Goal: Task Accomplishment & Management: Use online tool/utility

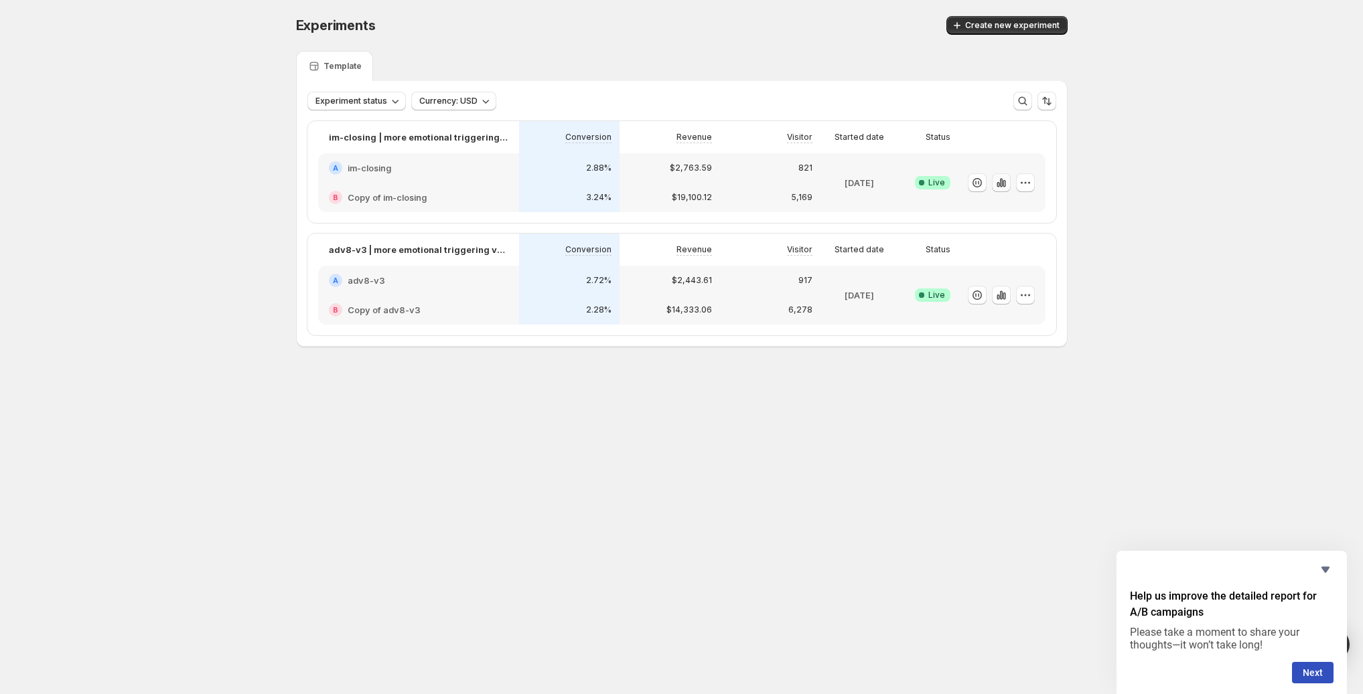
click at [1004, 183] on icon "button" at bounding box center [1003, 183] width 3 height 7
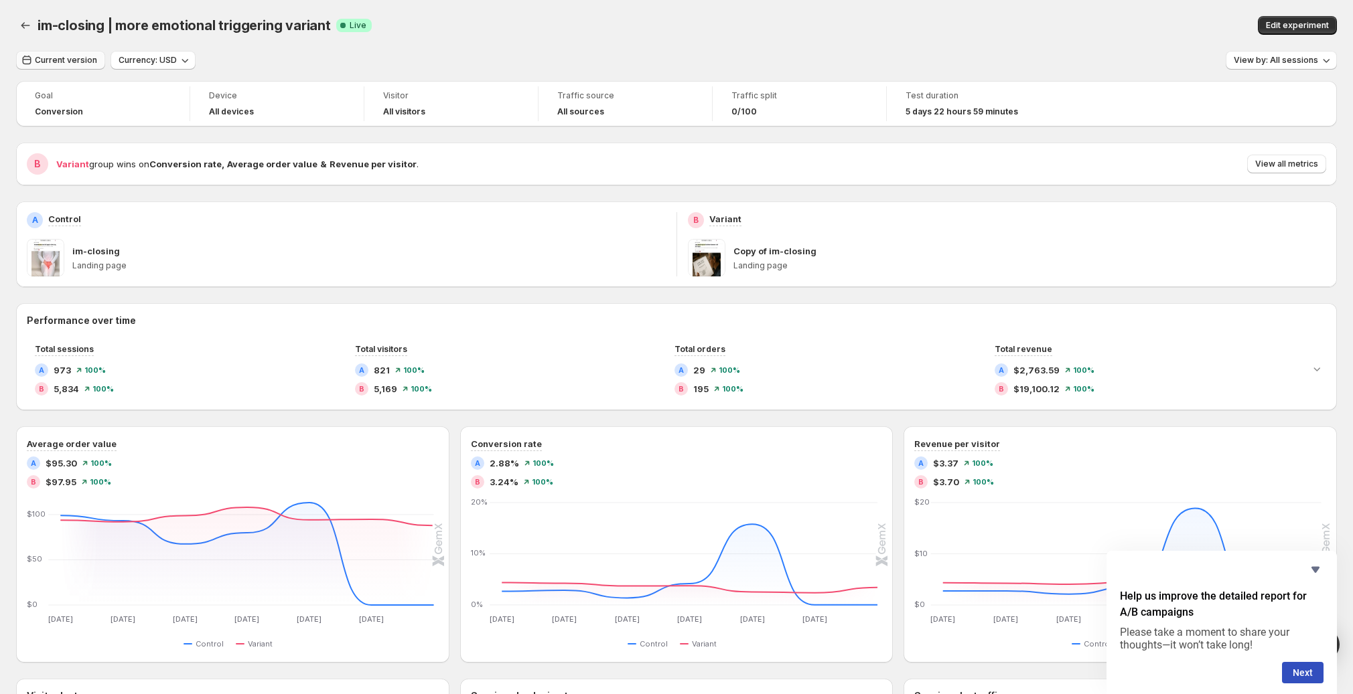
click at [28, 54] on button "Current version" at bounding box center [60, 60] width 89 height 19
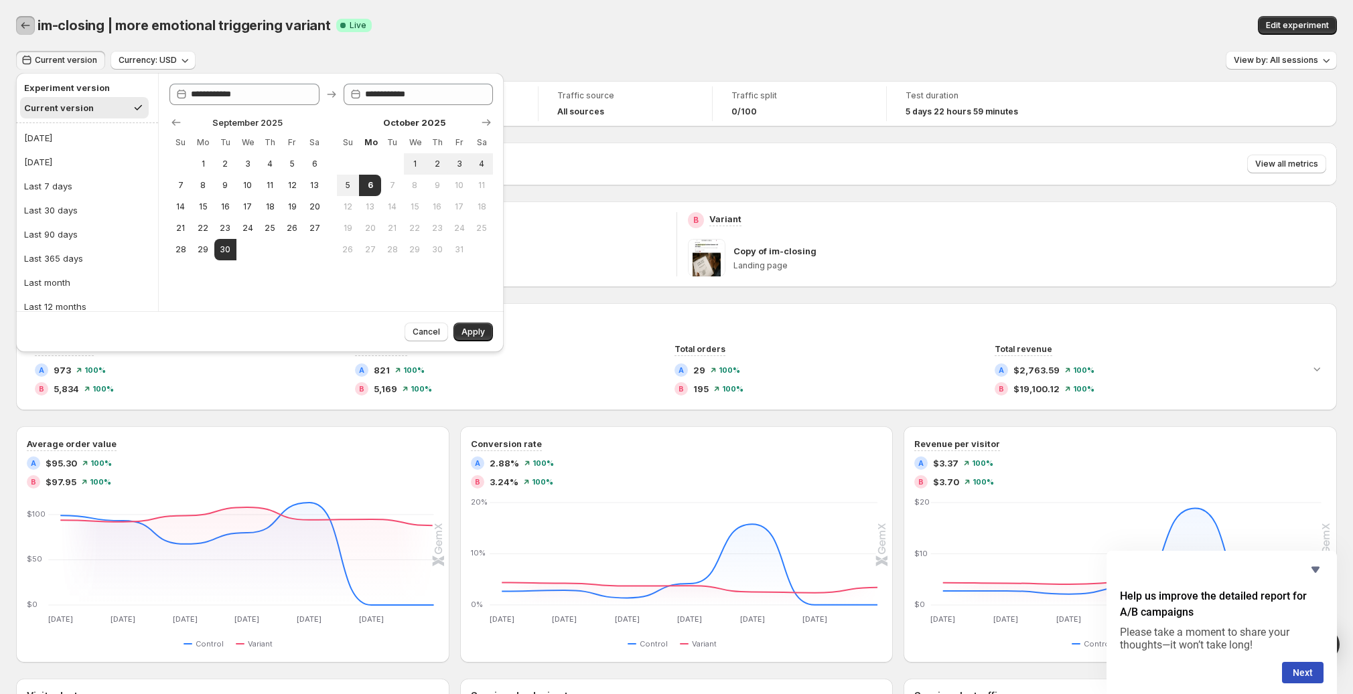
click at [34, 21] on button "Back" at bounding box center [25, 25] width 19 height 19
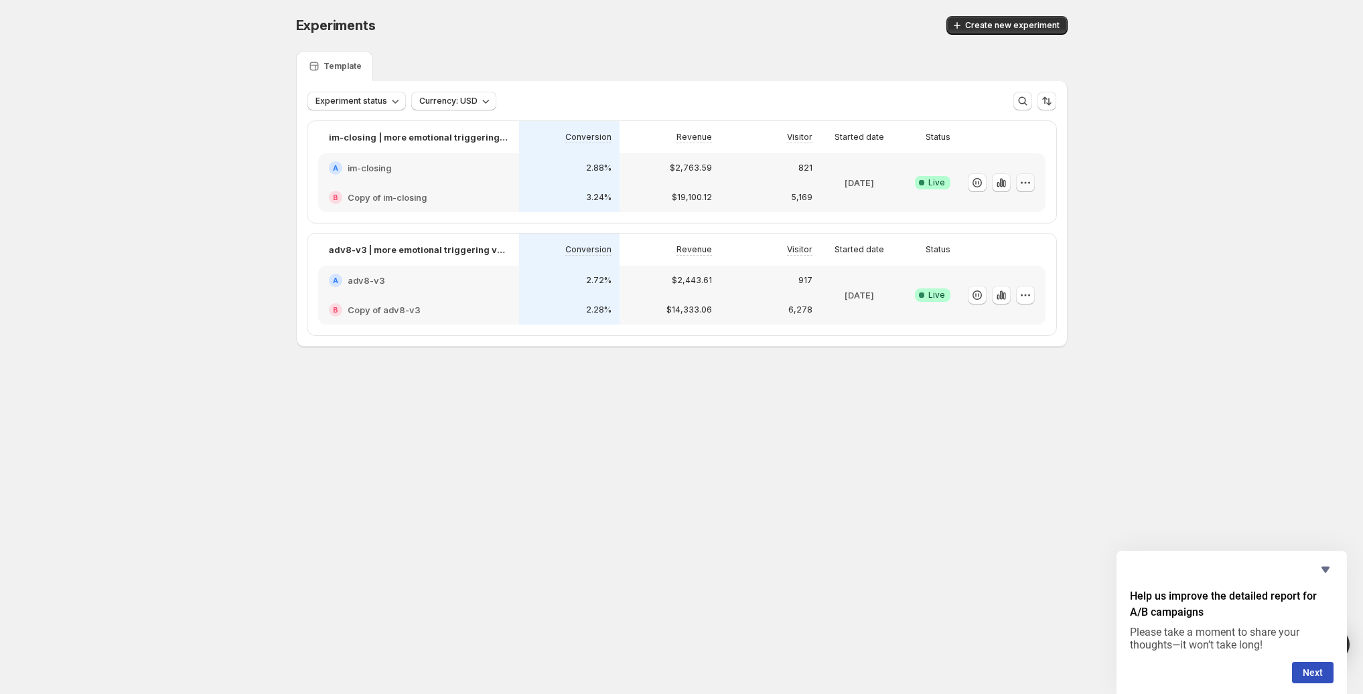
click at [1022, 181] on icon "button" at bounding box center [1025, 182] width 13 height 13
click at [1021, 216] on span "Edit" at bounding box center [1038, 210] width 140 height 13
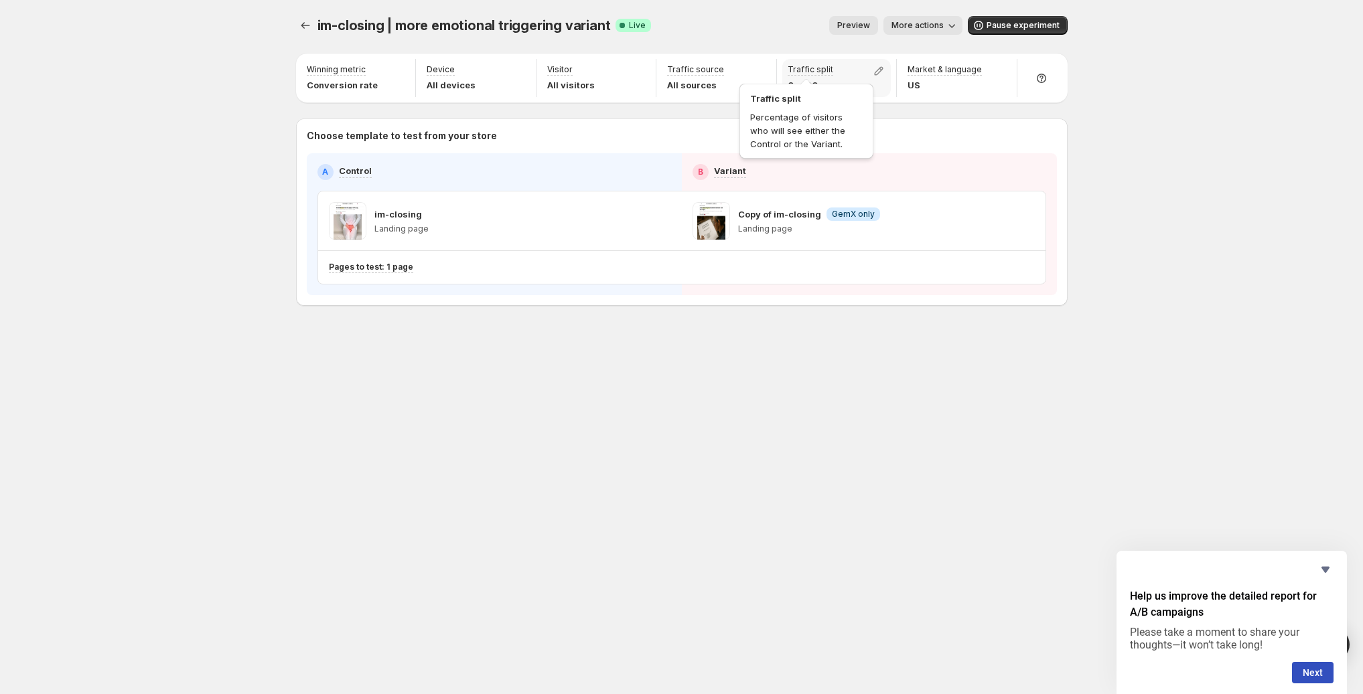
click at [820, 73] on p "Traffic split" at bounding box center [810, 69] width 46 height 11
click at [875, 68] on icon "button" at bounding box center [878, 70] width 13 height 13
click at [1172, 160] on div "im-closing | more emotional triggering variant. This page is ready im-closing |…" at bounding box center [681, 347] width 1363 height 694
click at [301, 29] on icon "Experiments" at bounding box center [305, 25] width 13 height 13
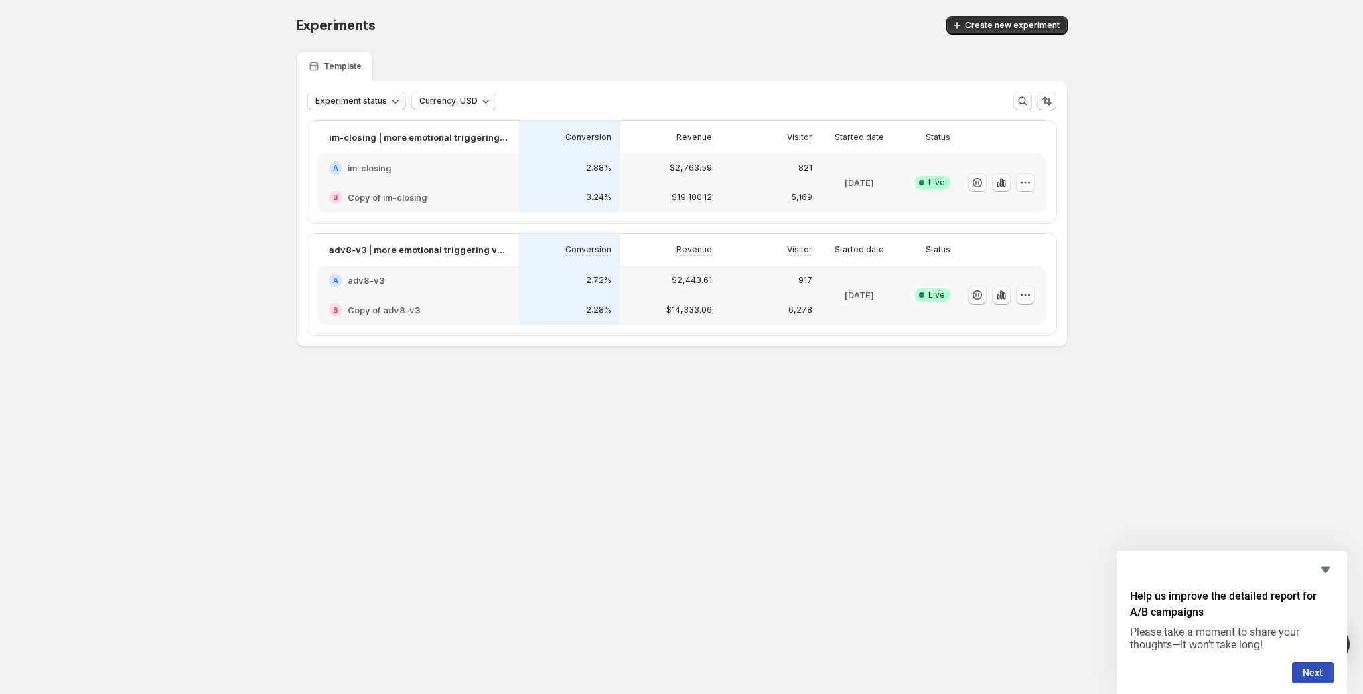
click at [1033, 294] on button "button" at bounding box center [1025, 295] width 19 height 19
click at [1019, 313] on button "Edit" at bounding box center [1028, 321] width 165 height 21
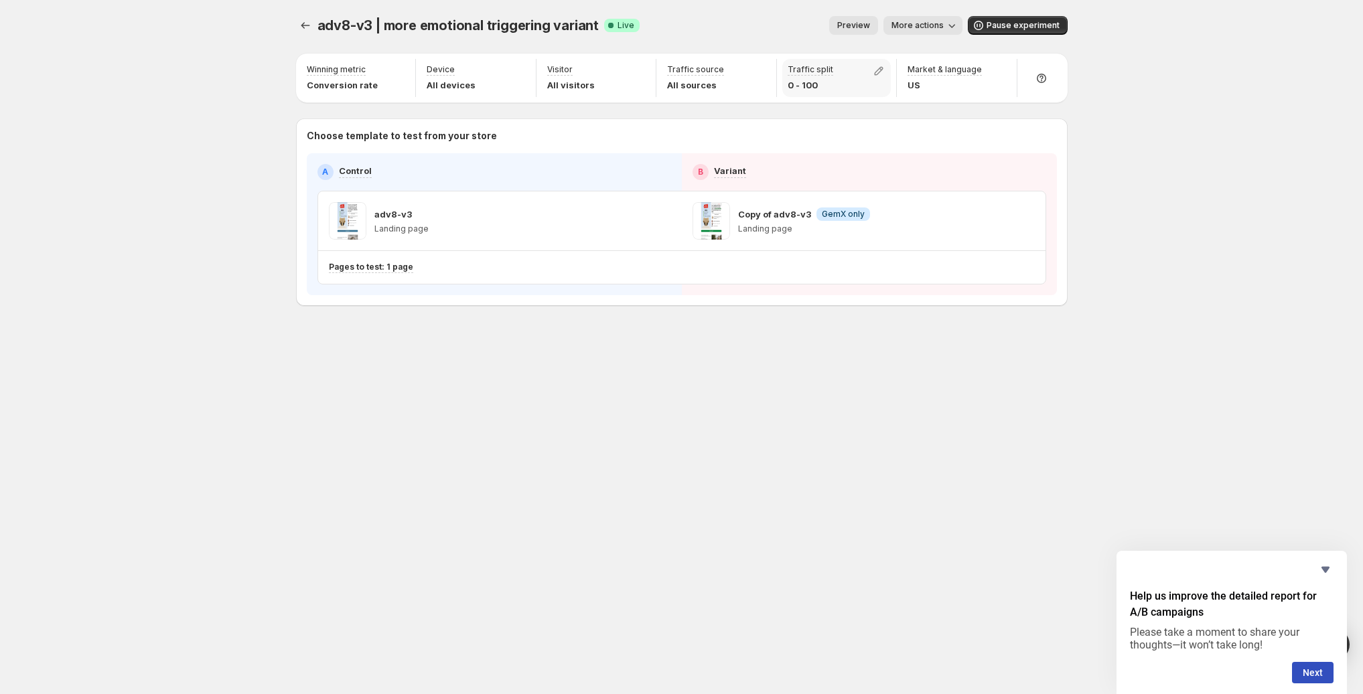
click at [807, 90] on p "0 - 100" at bounding box center [810, 84] width 46 height 13
click at [873, 62] on button "button" at bounding box center [878, 71] width 19 height 19
click at [1122, 168] on div "adv8-v3 | more emotional triggering variant. This page is ready adv8-v3 | more …" at bounding box center [681, 347] width 1363 height 694
